Goal: Information Seeking & Learning: Check status

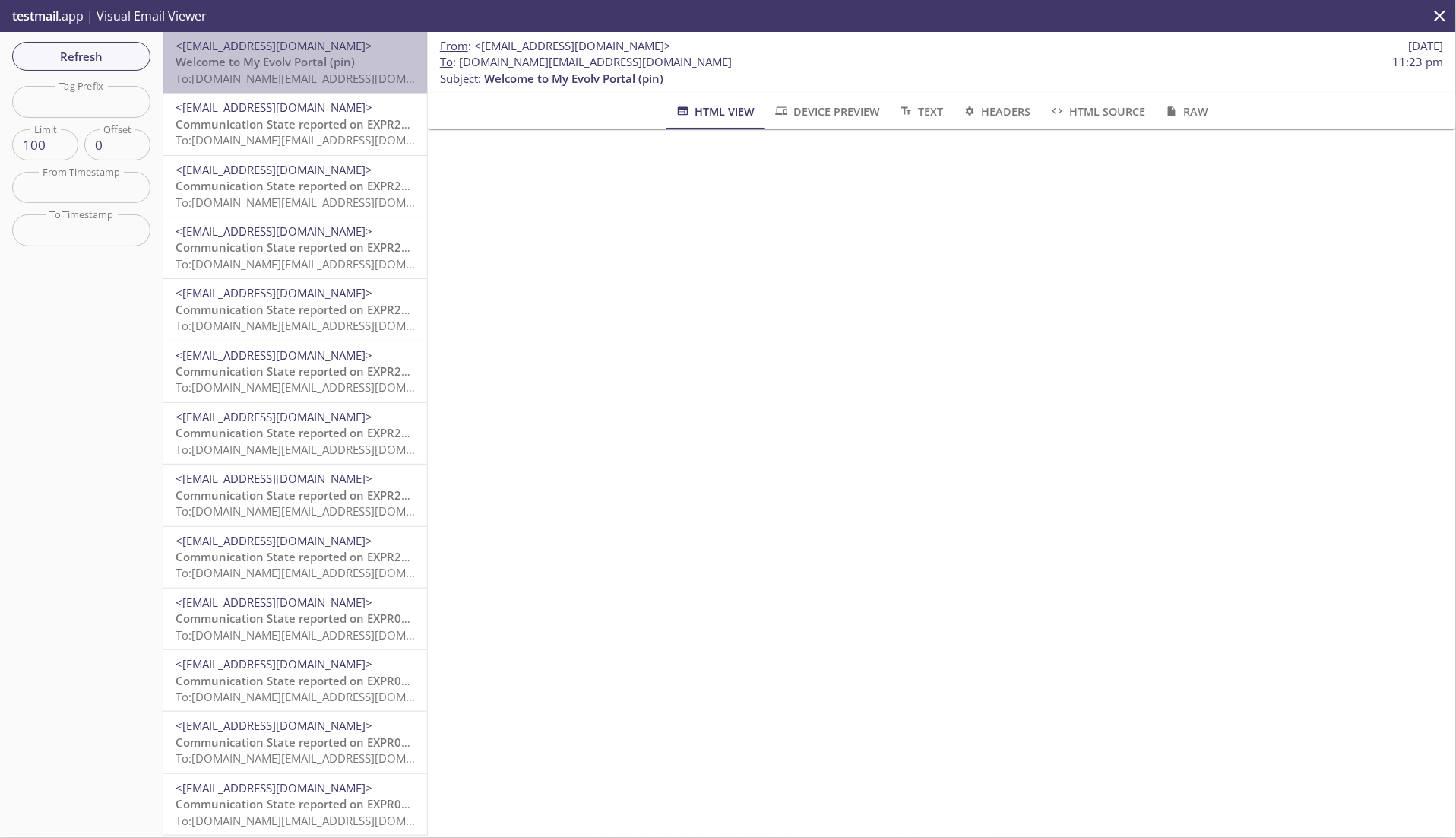
click at [335, 82] on span "To: evolvportal.auto_evolv_support_totp_user@inbox.testmail.app" at bounding box center [320, 78] width 289 height 15
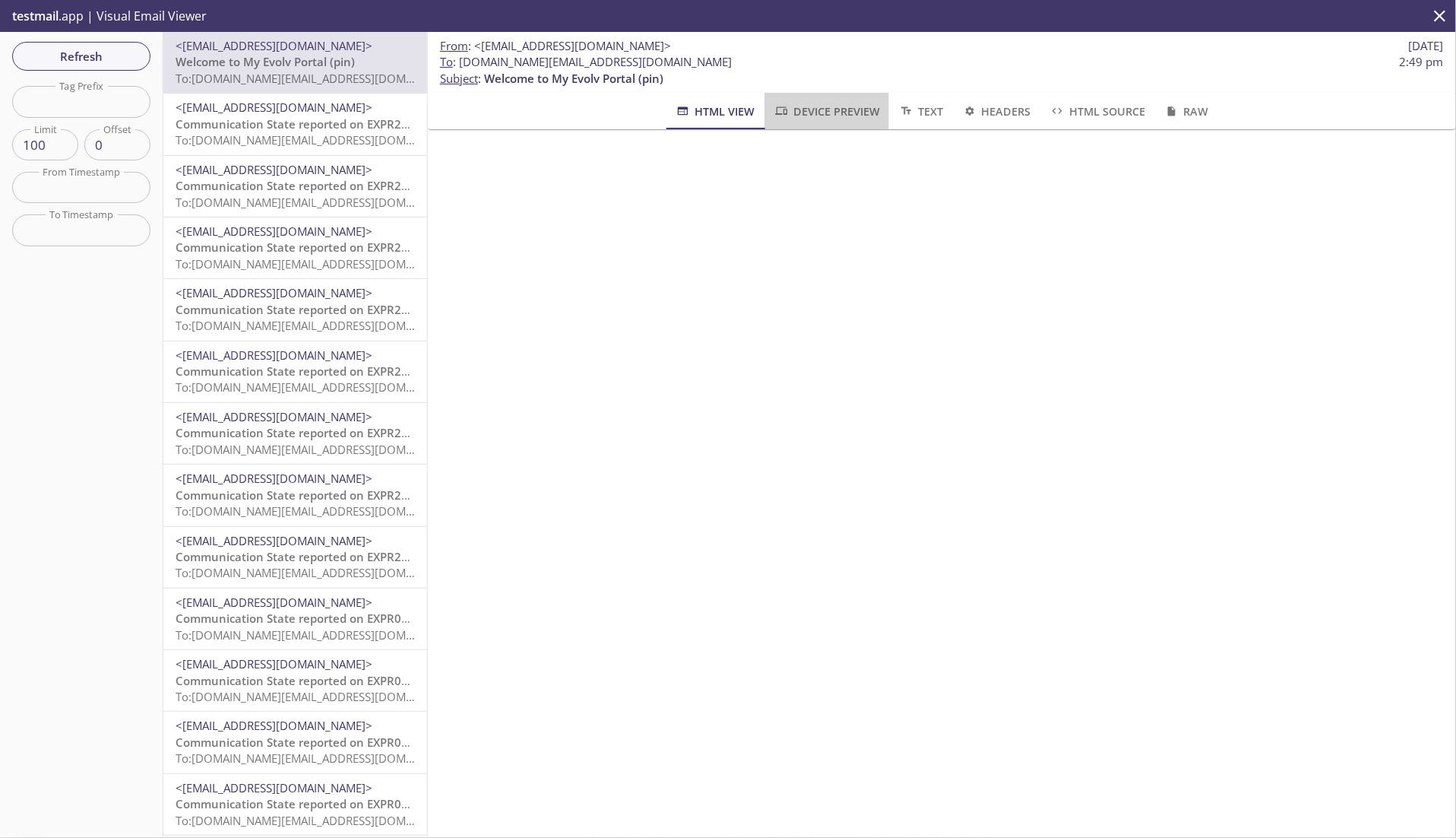
click at [834, 106] on span "Device Preview" at bounding box center [826, 111] width 106 height 19
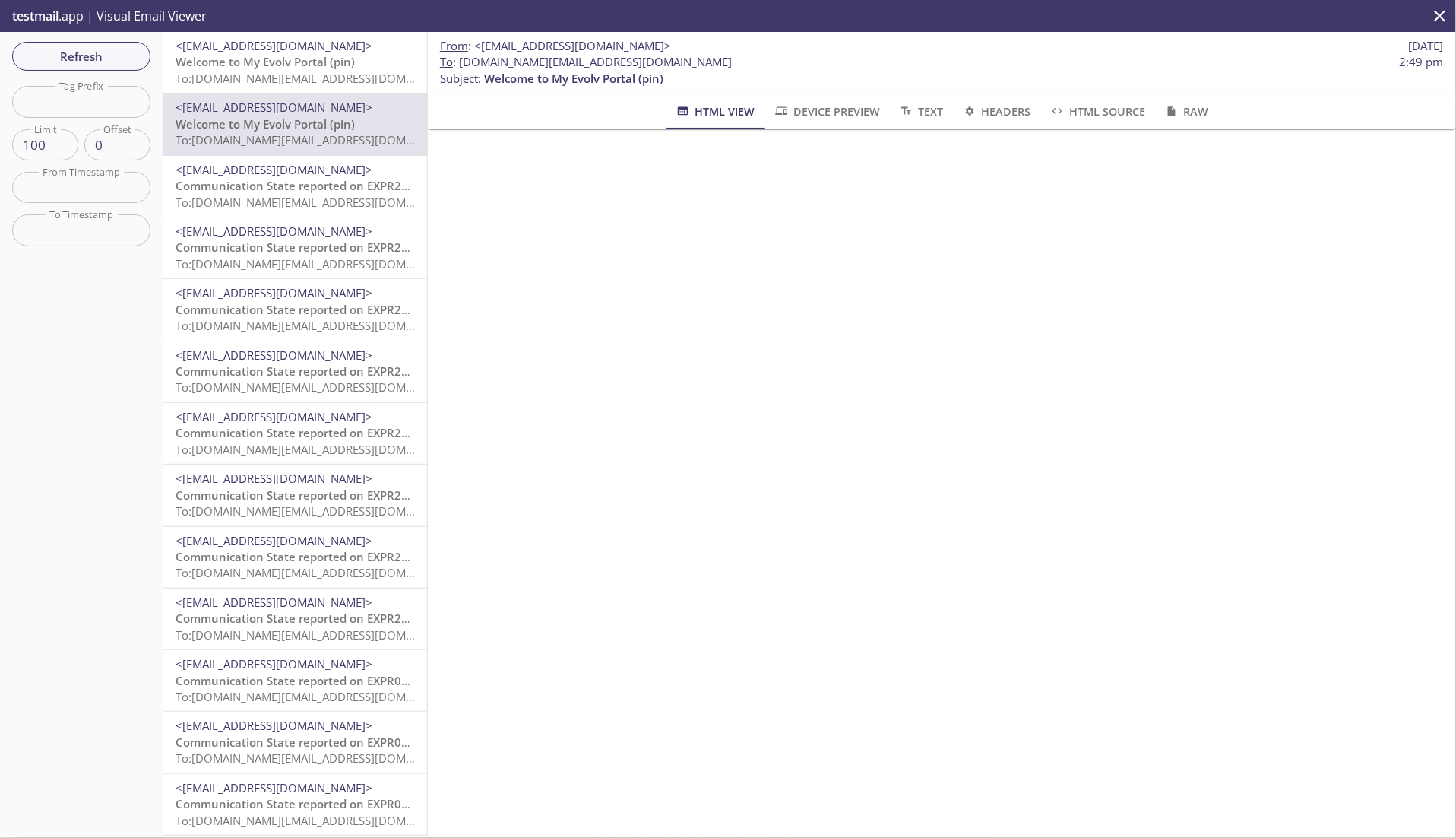
click at [368, 78] on span "To: [DOMAIN_NAME][EMAIL_ADDRESS][DOMAIN_NAME]" at bounding box center [320, 78] width 289 height 15
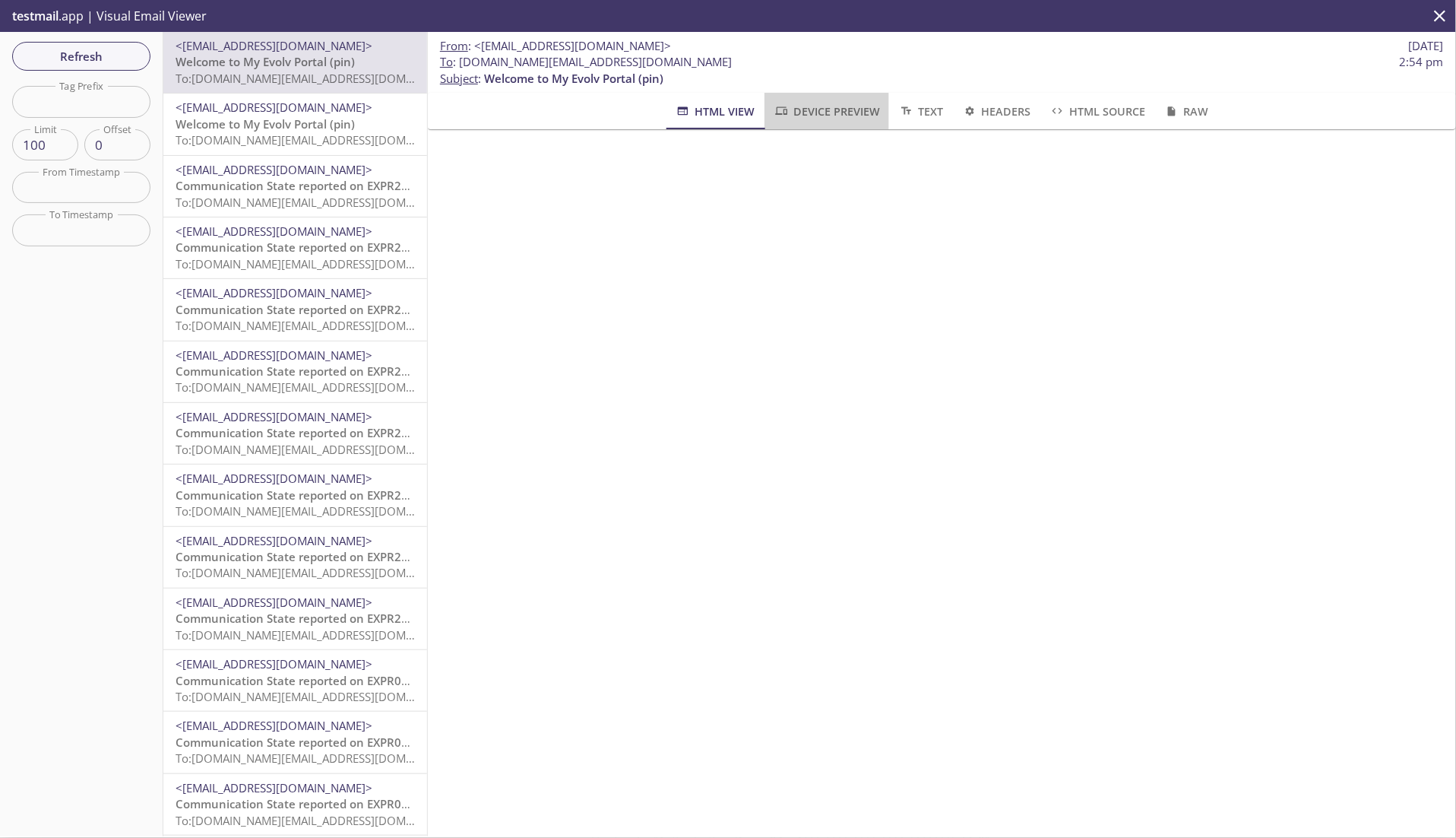
click at [815, 123] on button "Device Preview" at bounding box center [827, 111] width 125 height 36
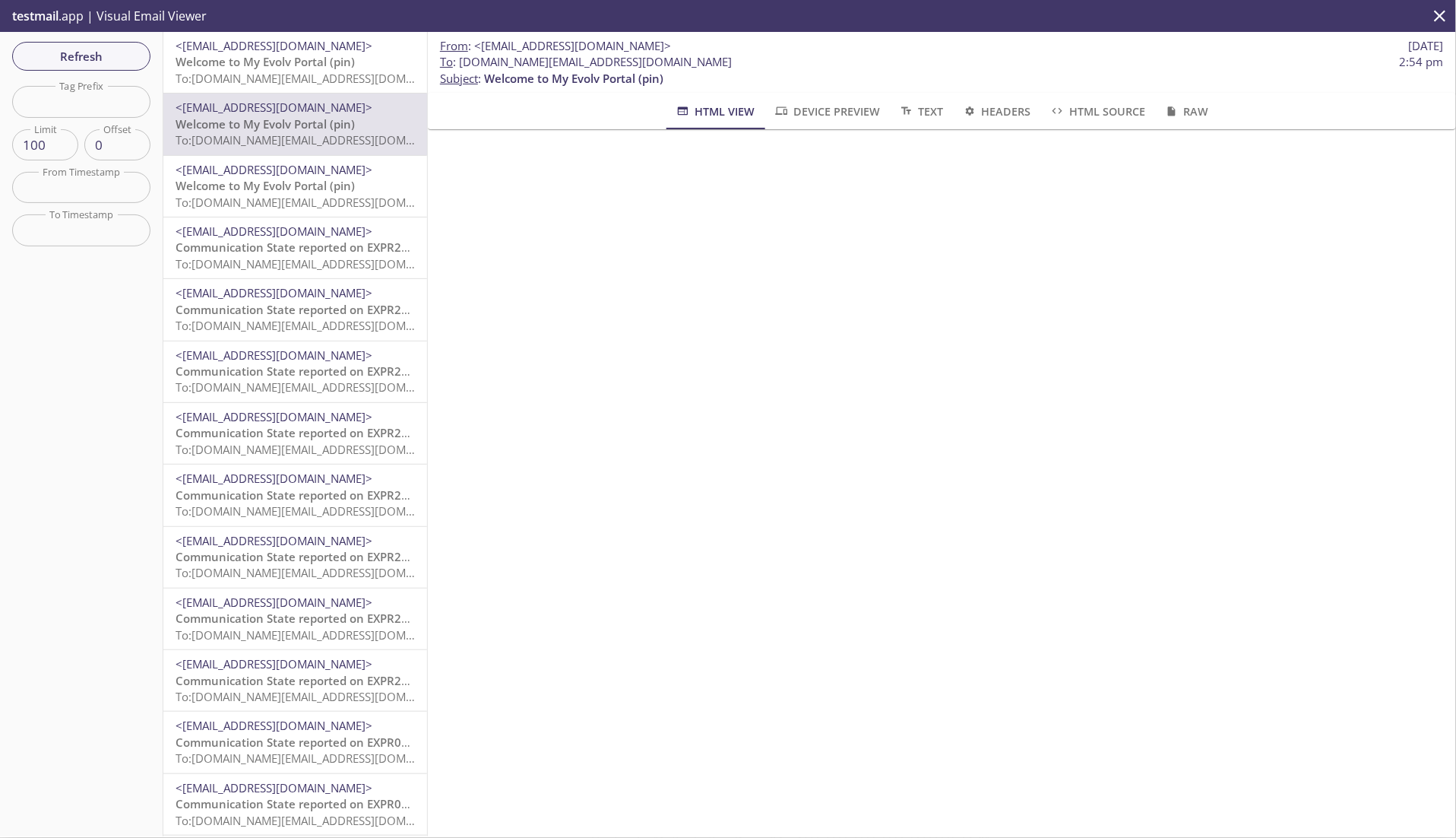
click at [347, 69] on span "Welcome to My Evolv Portal (pin)" at bounding box center [265, 62] width 179 height 15
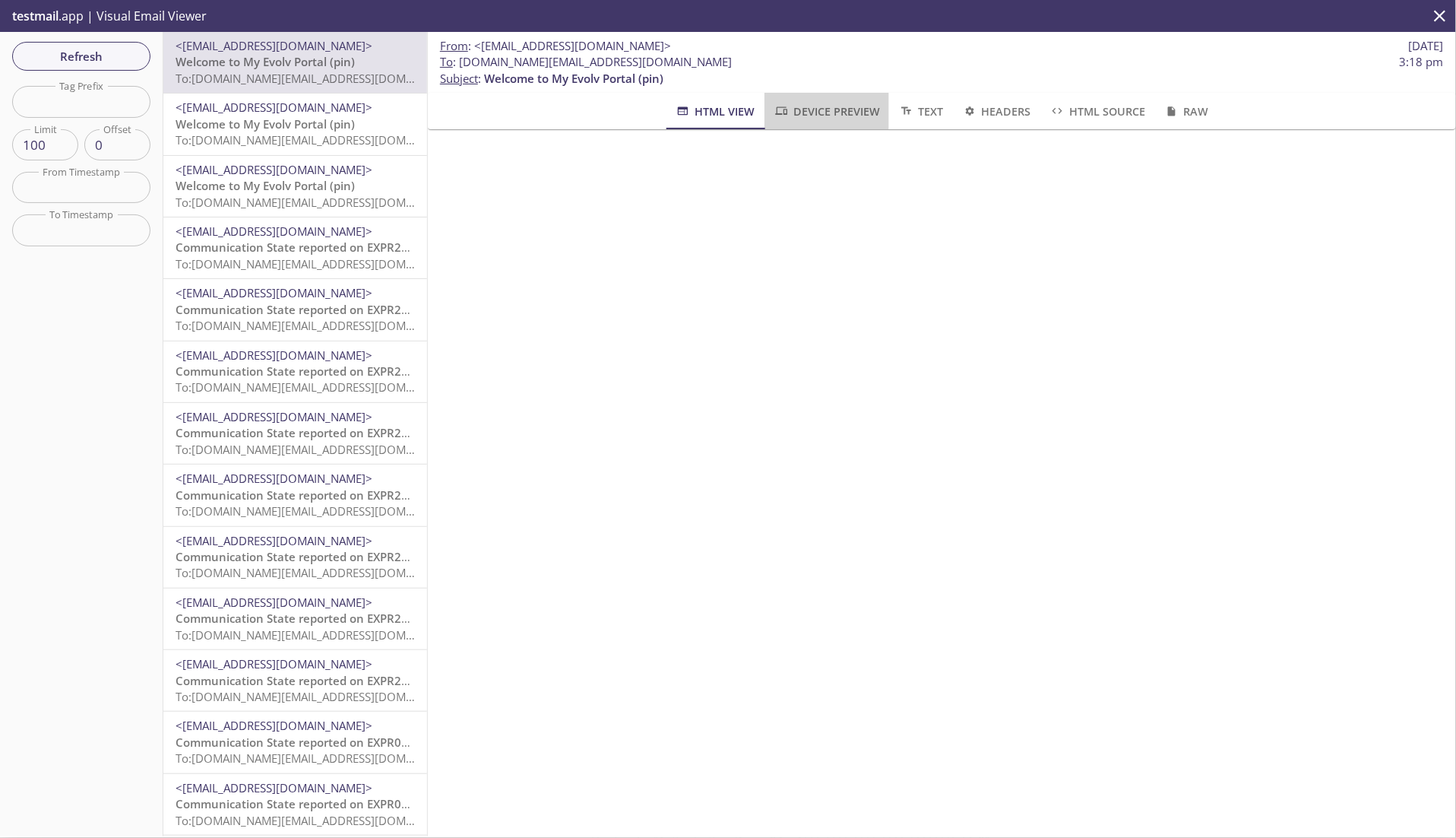
click at [844, 125] on button "Device Preview" at bounding box center [827, 111] width 125 height 36
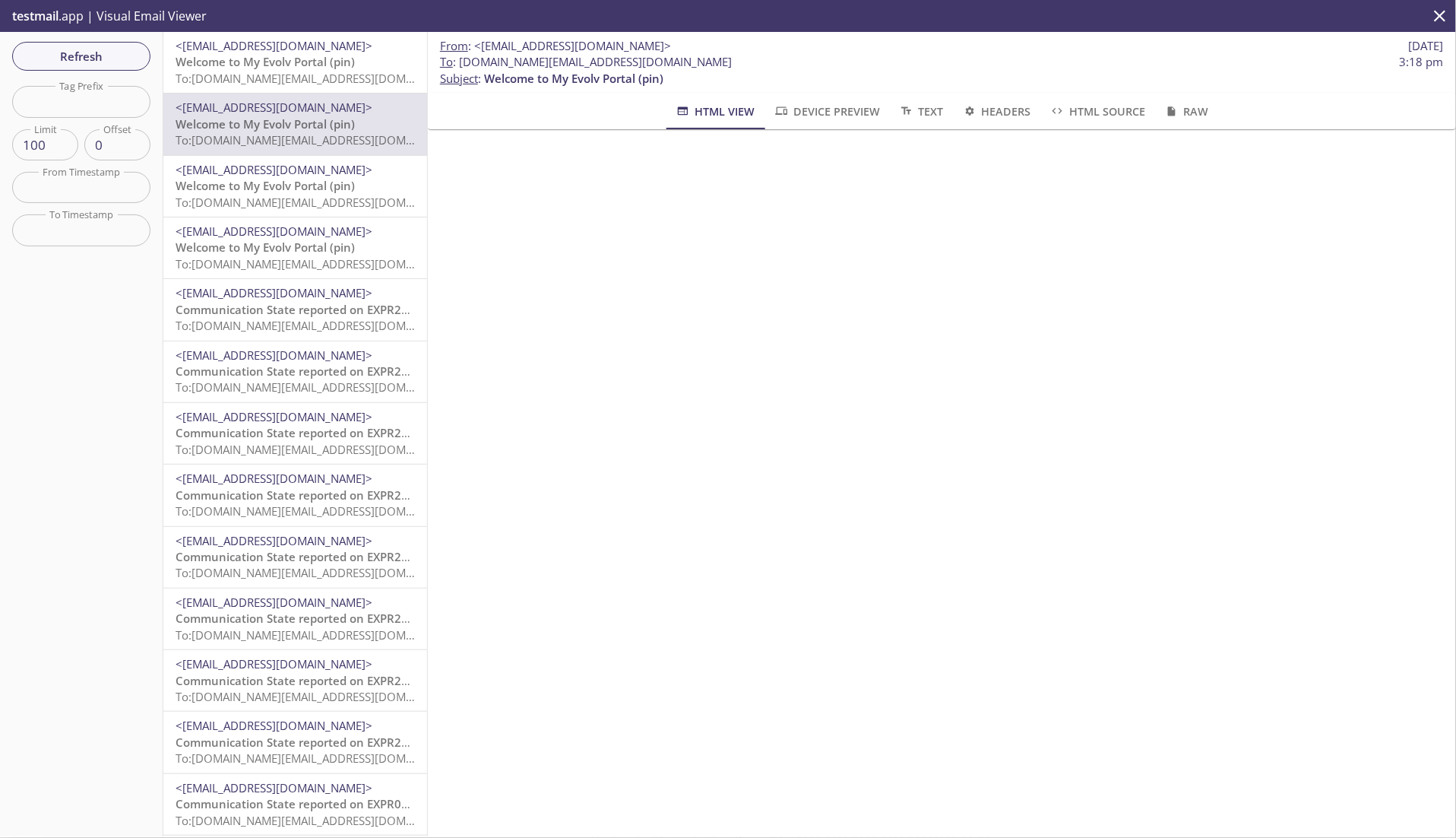
click at [362, 63] on p "Welcome to My Evolv Portal (pin) To: [DOMAIN_NAME][EMAIL_ADDRESS][DOMAIN_NAME]" at bounding box center [295, 71] width 239 height 33
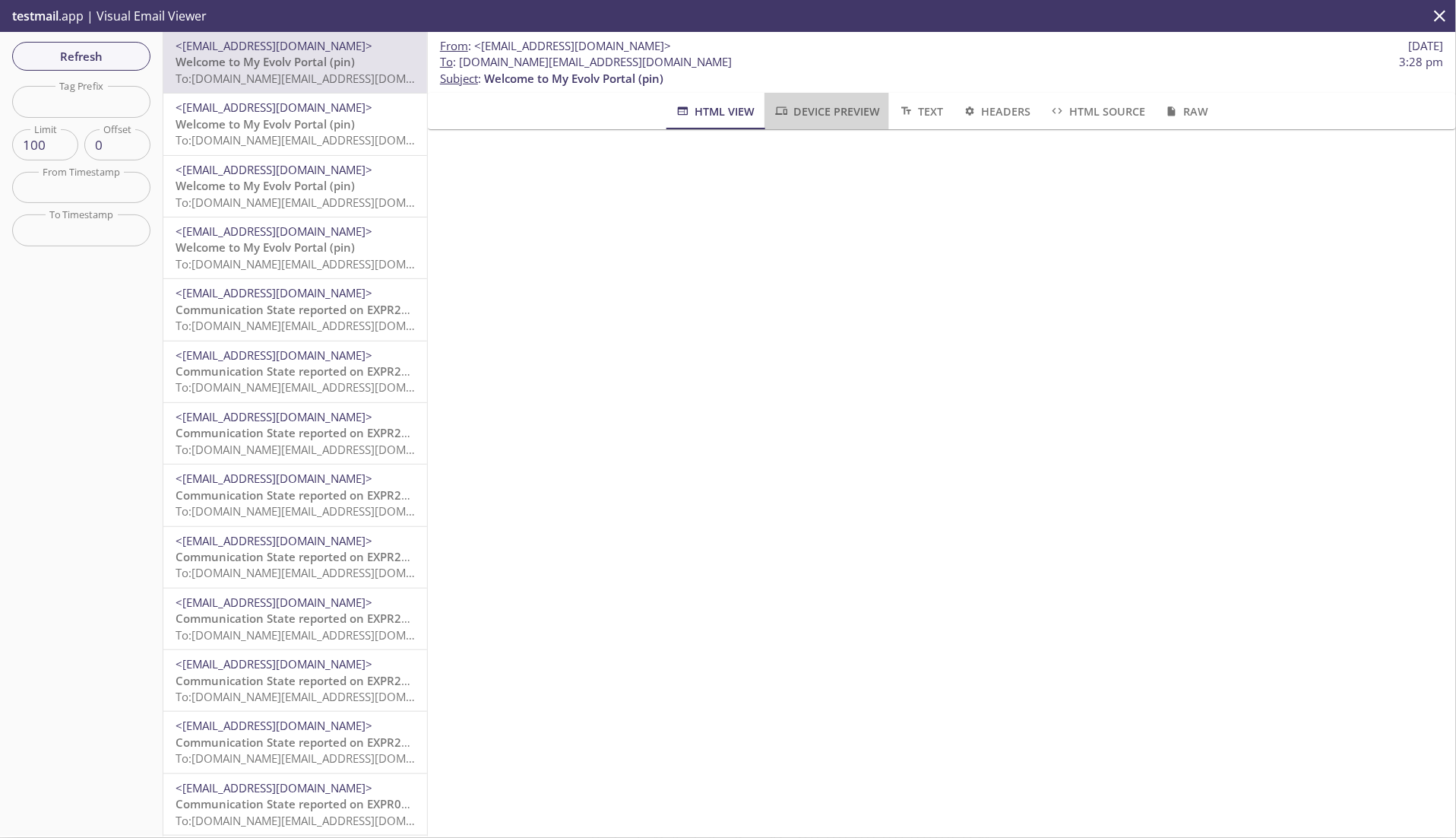
click at [849, 123] on button "Device Preview" at bounding box center [827, 111] width 125 height 36
